Goal: Transaction & Acquisition: Purchase product/service

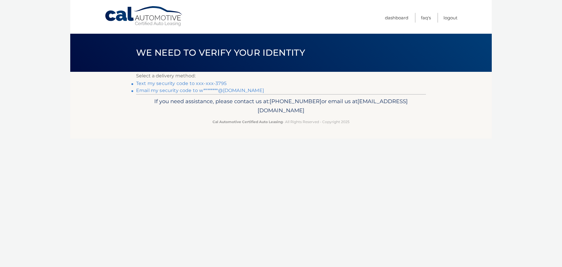
click at [194, 83] on link "Text my security code to xxx-xxx-3795" at bounding box center [181, 84] width 90 height 6
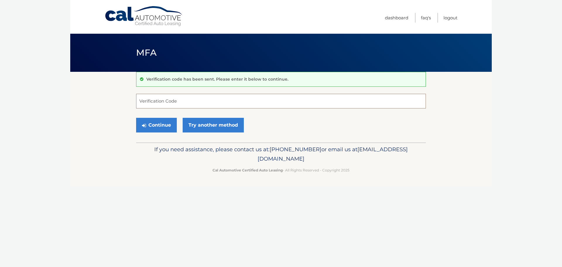
click at [142, 99] on input "Verification Code" at bounding box center [281, 101] width 290 height 15
type input "976728"
click at [149, 124] on button "Continue" at bounding box center [156, 125] width 41 height 15
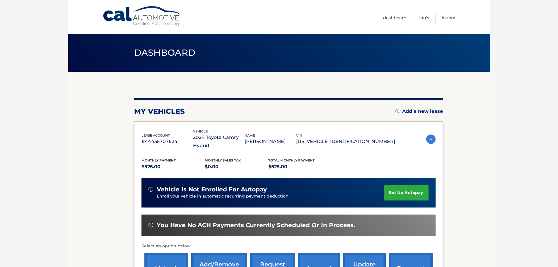
scroll to position [29, 0]
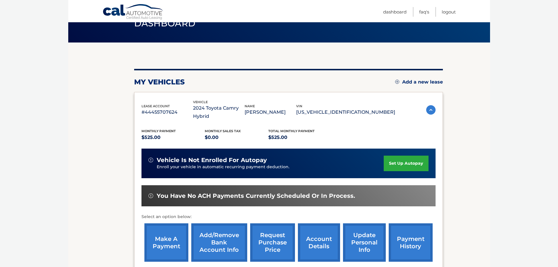
click at [157, 235] on link "make a payment" at bounding box center [166, 242] width 44 height 38
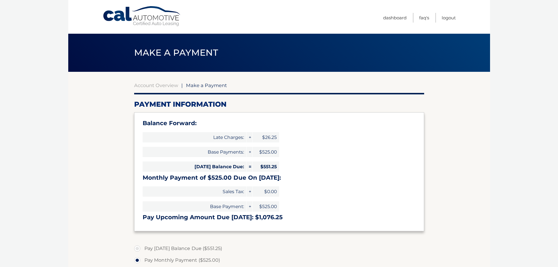
select select "ODNkNjZjNjEtZGM4Ny00ZjBkLTg5N2EtODNlZGRlNzUyZDc2"
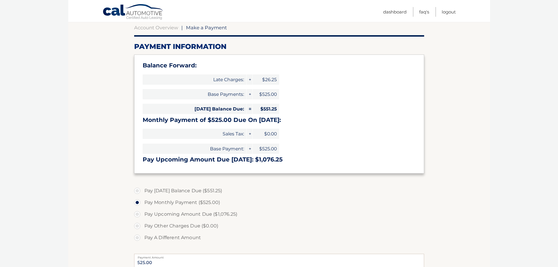
scroll to position [59, 0]
click at [136, 190] on label "Pay Today's Balance Due ($551.25)" at bounding box center [279, 190] width 290 height 12
click at [136, 190] on input "Pay Today's Balance Due ($551.25)" at bounding box center [139, 188] width 6 height 9
radio input "true"
type input "551.25"
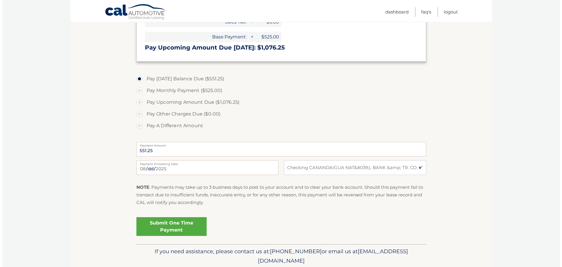
scroll to position [176, 0]
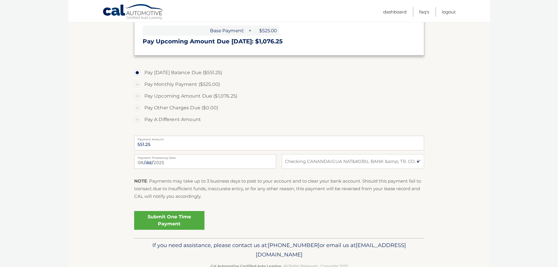
click at [181, 218] on link "Submit One Time Payment" at bounding box center [169, 220] width 70 height 19
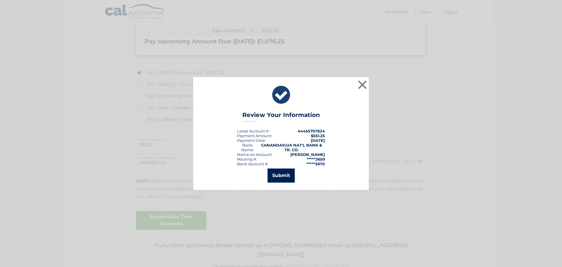
click at [286, 173] on button "Submit" at bounding box center [281, 175] width 27 height 14
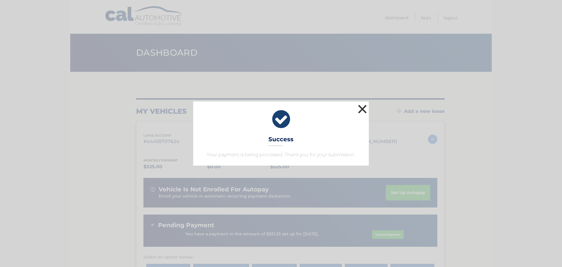
click at [365, 108] on button "×" at bounding box center [363, 109] width 12 height 12
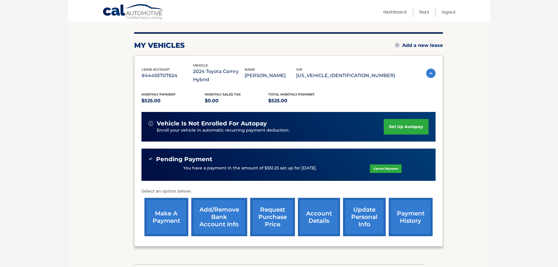
scroll to position [88, 0]
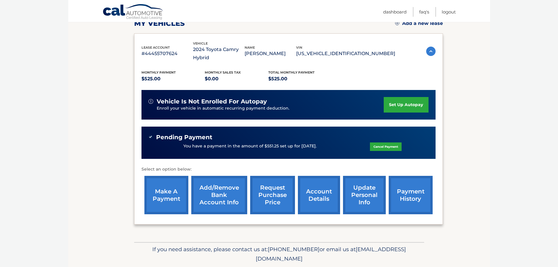
click at [404, 193] on link "payment history" at bounding box center [411, 195] width 44 height 38
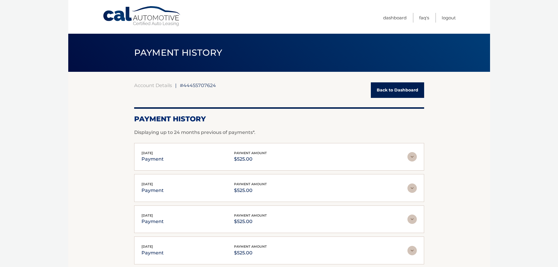
click at [394, 91] on link "Back to Dashboard" at bounding box center [397, 90] width 53 height 16
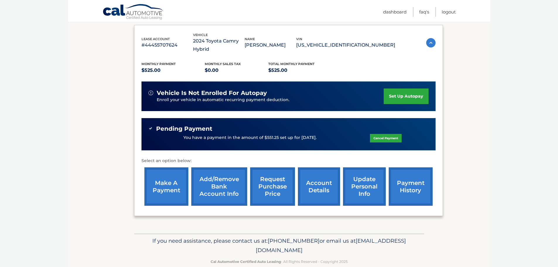
scroll to position [99, 0]
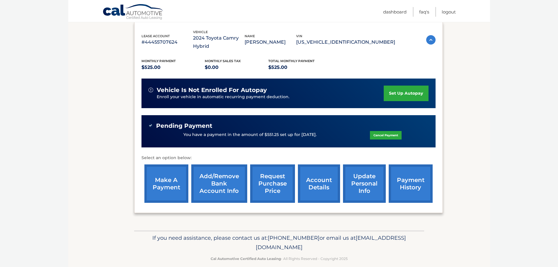
click at [317, 178] on link "account details" at bounding box center [319, 183] width 42 height 38
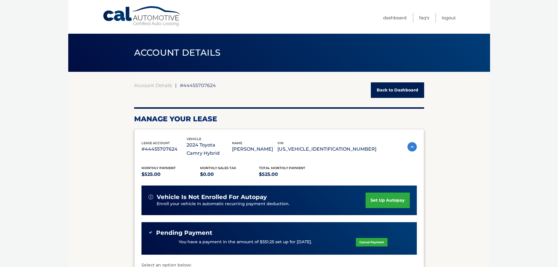
drag, startPoint x: 155, startPoint y: 113, endPoint x: 314, endPoint y: 254, distance: 212.4
click at [316, 230] on div "Pending Payment" at bounding box center [278, 232] width 261 height 7
click at [446, 18] on link "Logout" at bounding box center [449, 18] width 14 height 10
